Goal: Transaction & Acquisition: Purchase product/service

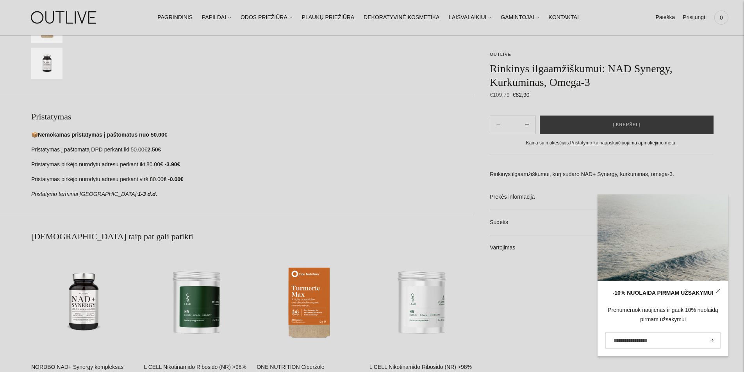
scroll to position [469, 0]
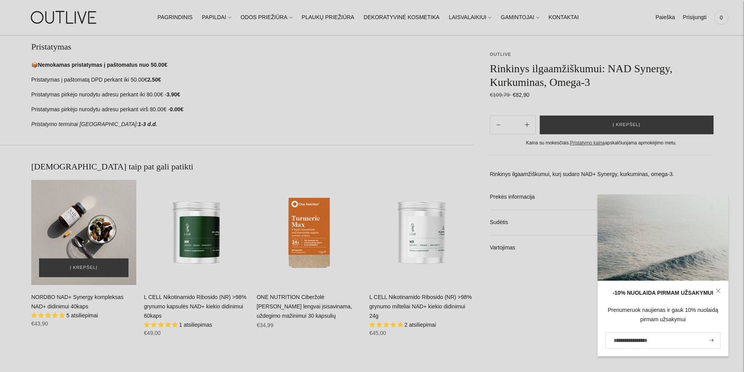
click at [90, 223] on div "NORDBO NAD+ Synergy kompleksas NAD+ didinimui 40kaps\a" at bounding box center [83, 232] width 105 height 105
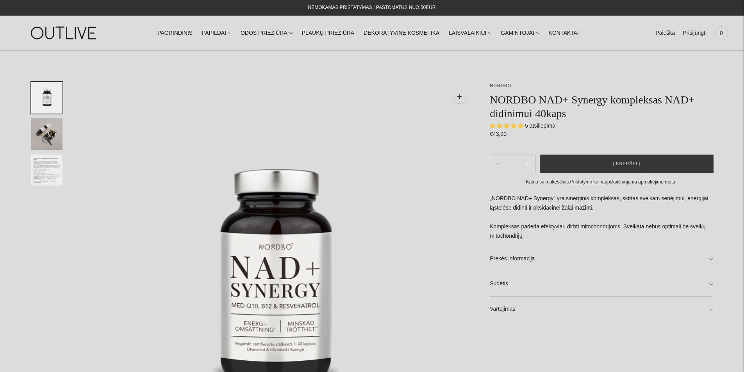
select select "**********"
click at [542, 126] on span "5 atsiliepimai" at bounding box center [541, 126] width 32 height 6
click at [678, 168] on button "Į krepšelį" at bounding box center [627, 164] width 174 height 19
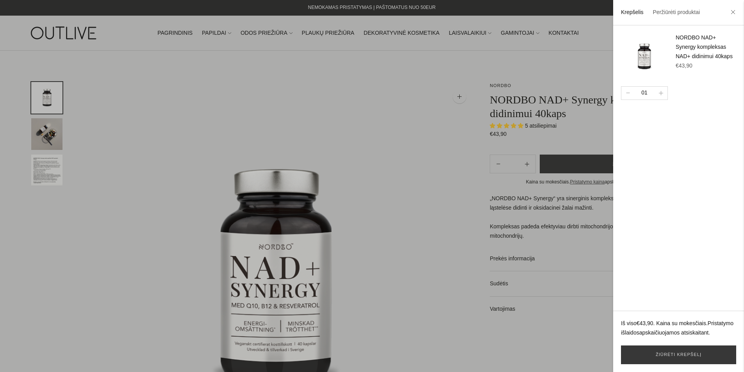
click at [262, 81] on div at bounding box center [372, 186] width 744 height 372
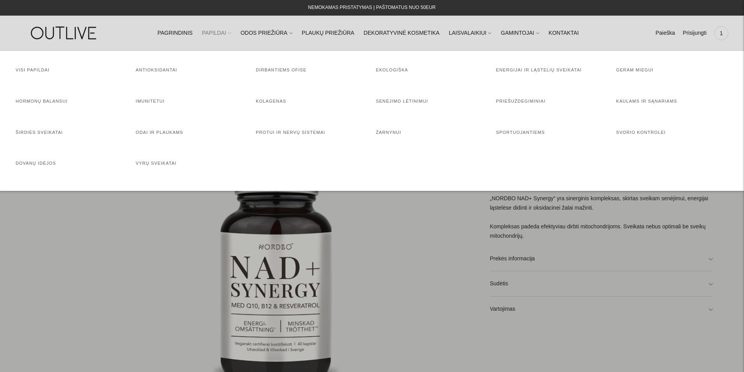
click at [231, 32] on span at bounding box center [229, 33] width 3 height 8
click at [274, 105] on h4 "Kolagenas" at bounding box center [312, 102] width 112 height 8
click at [274, 99] on link "Kolagenas" at bounding box center [271, 101] width 30 height 5
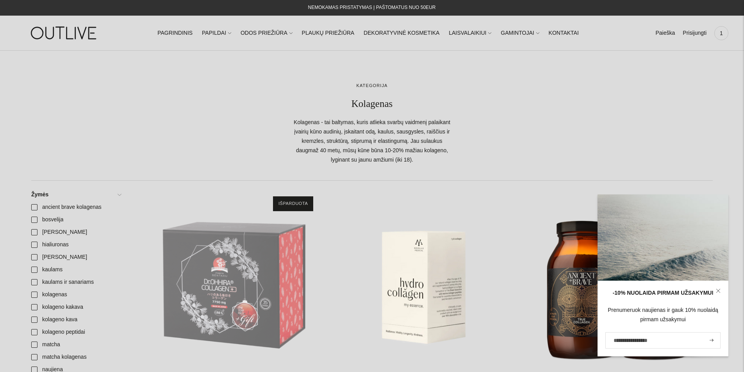
click at [524, 110] on div at bounding box center [371, 123] width 681 height 83
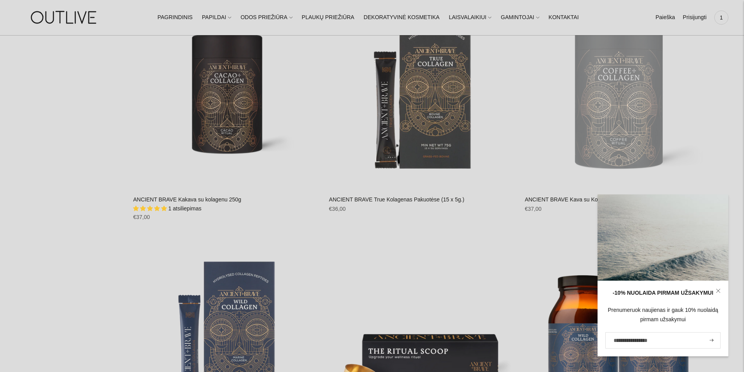
scroll to position [1093, 0]
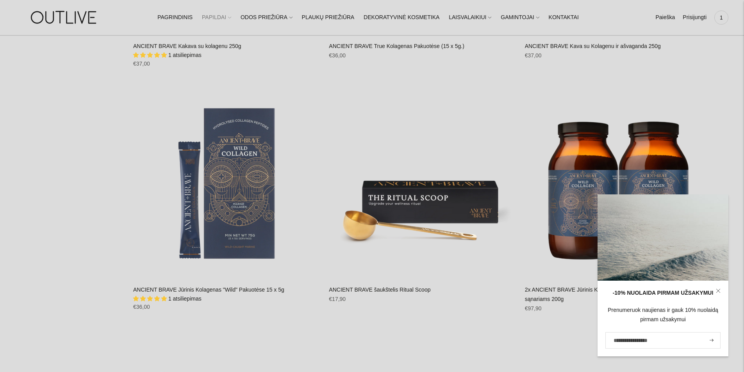
click at [229, 20] on link "PAPILDAI" at bounding box center [216, 17] width 29 height 17
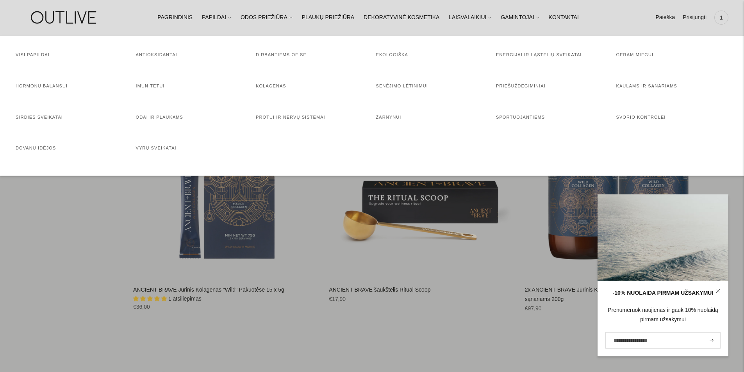
drag, startPoint x: 399, startPoint y: 85, endPoint x: 400, endPoint y: 78, distance: 6.8
click at [399, 85] on link "Senėjimo lėtinimui" at bounding box center [402, 86] width 52 height 5
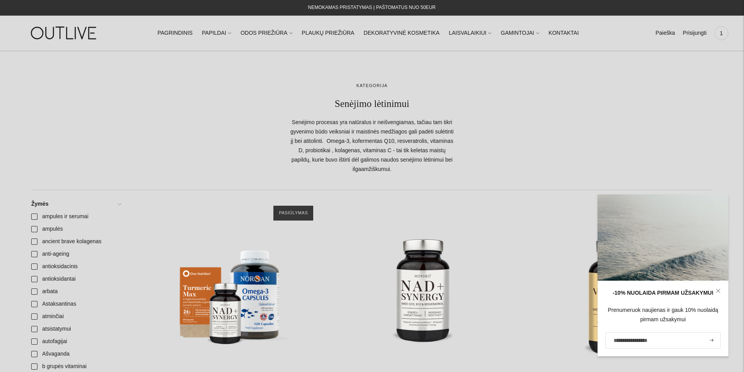
scroll to position [469, 0]
